Goal: Information Seeking & Learning: Learn about a topic

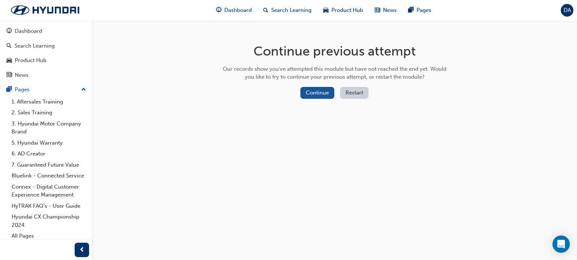
click at [513, 87] on div "Continue previous attempt Our records show you've attempted this module but hav…" at bounding box center [288, 130] width 577 height 260
click at [485, 167] on div "Continue previous attempt Our records show you've attempted this module but hav…" at bounding box center [288, 130] width 577 height 260
click at [313, 94] on button "Continue" at bounding box center [317, 93] width 34 height 12
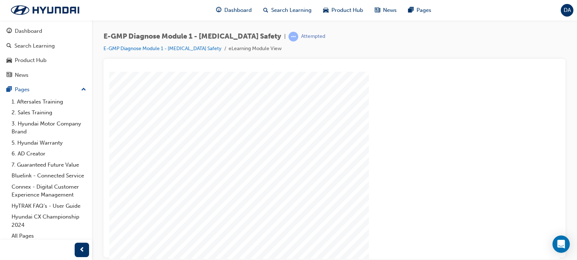
drag, startPoint x: 236, startPoint y: 150, endPoint x: 272, endPoint y: 248, distance: 104.6
